Goal: Find specific page/section: Find specific page/section

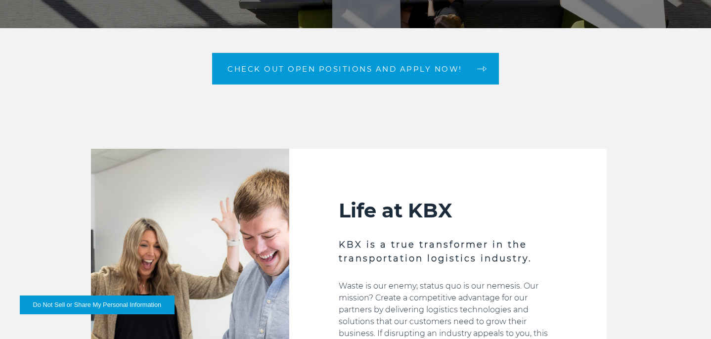
scroll to position [212, 0]
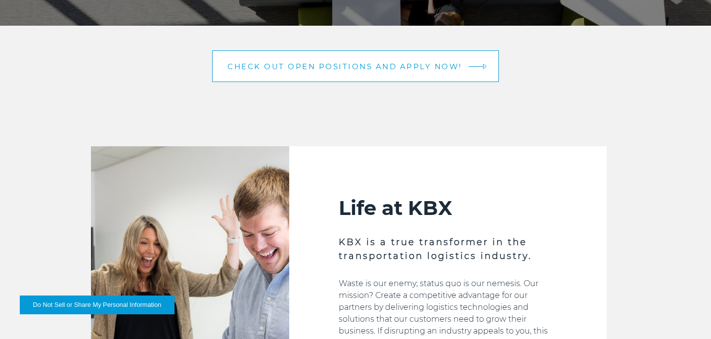
click at [429, 63] on span "Check out open positions and apply now!" at bounding box center [344, 66] width 235 height 7
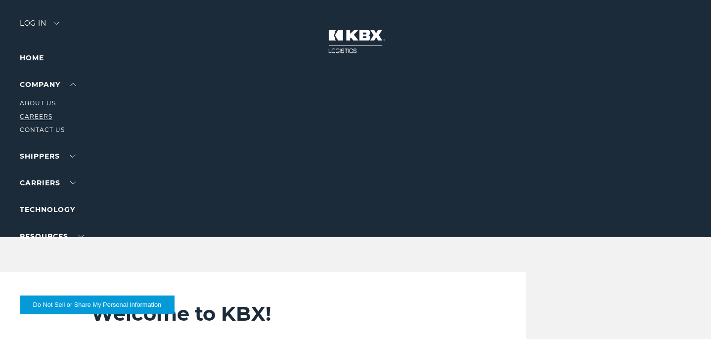
click at [40, 115] on link "Careers" at bounding box center [36, 116] width 33 height 7
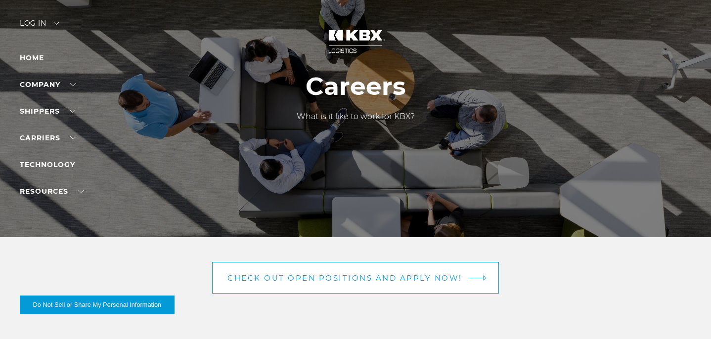
click at [379, 274] on span "Check out open positions and apply now!" at bounding box center [344, 277] width 235 height 7
